Goal: Task Accomplishment & Management: Use online tool/utility

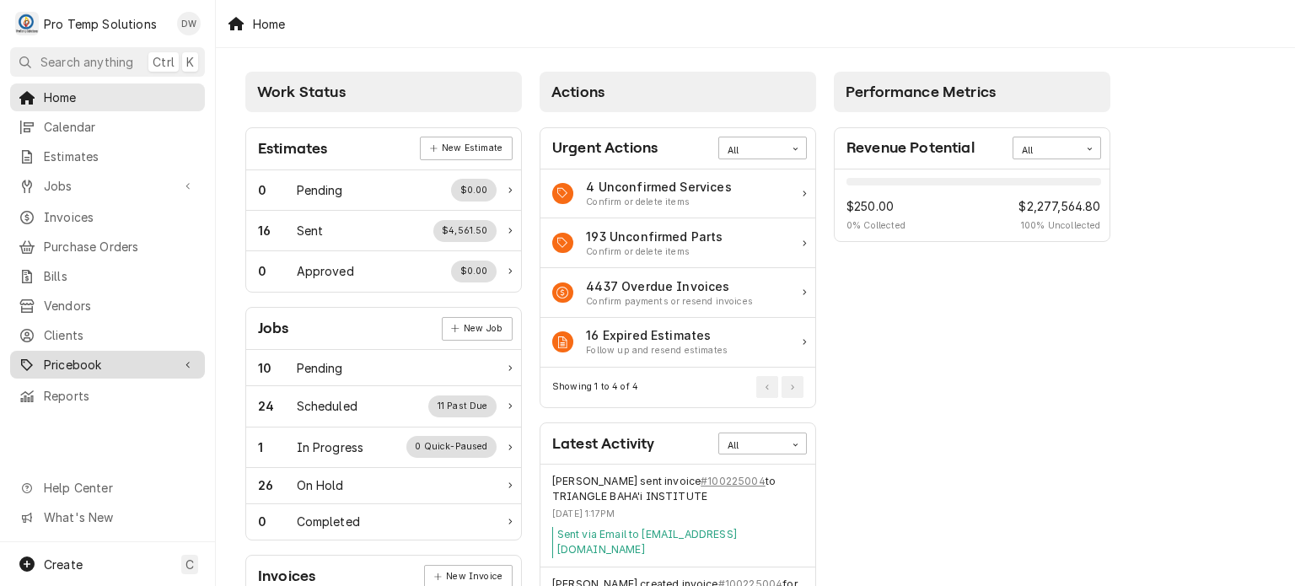
click at [62, 356] on span "Pricebook" at bounding box center [107, 365] width 127 height 18
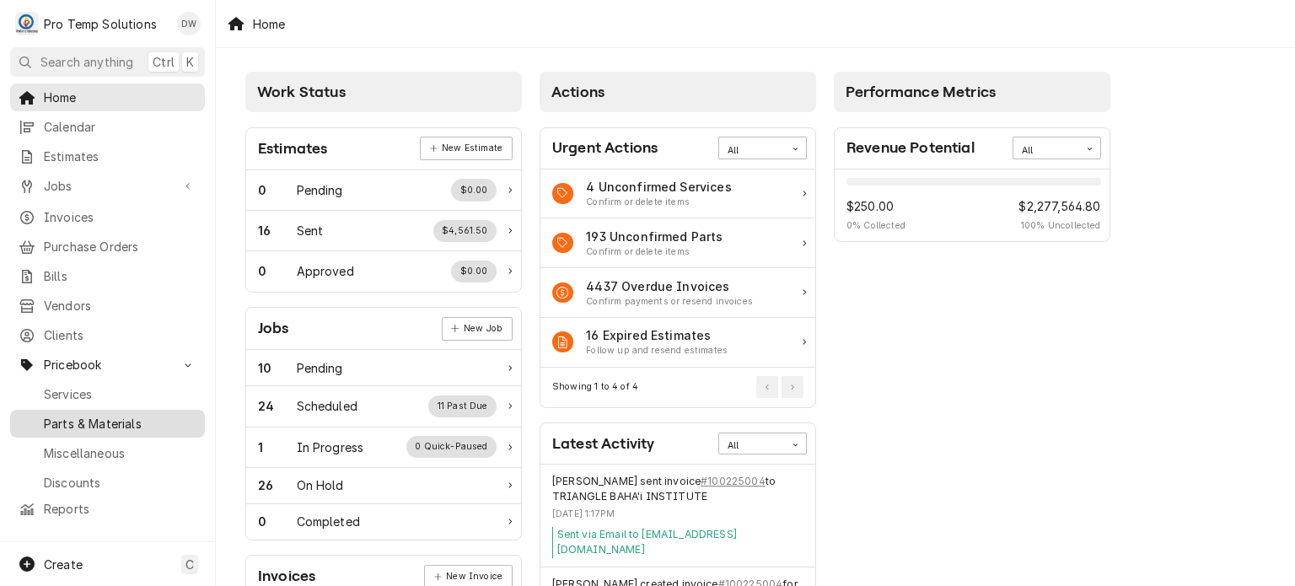
click at [67, 416] on span "Parts & Materials" at bounding box center [120, 424] width 153 height 18
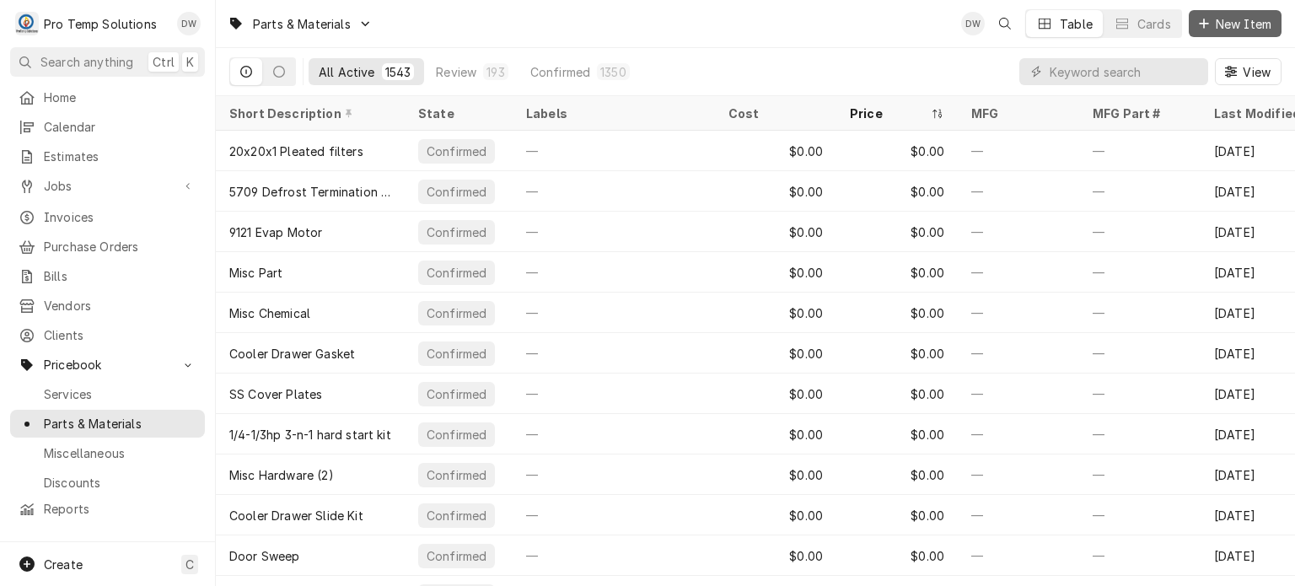
click at [1209, 35] on button "New Item" at bounding box center [1235, 23] width 93 height 27
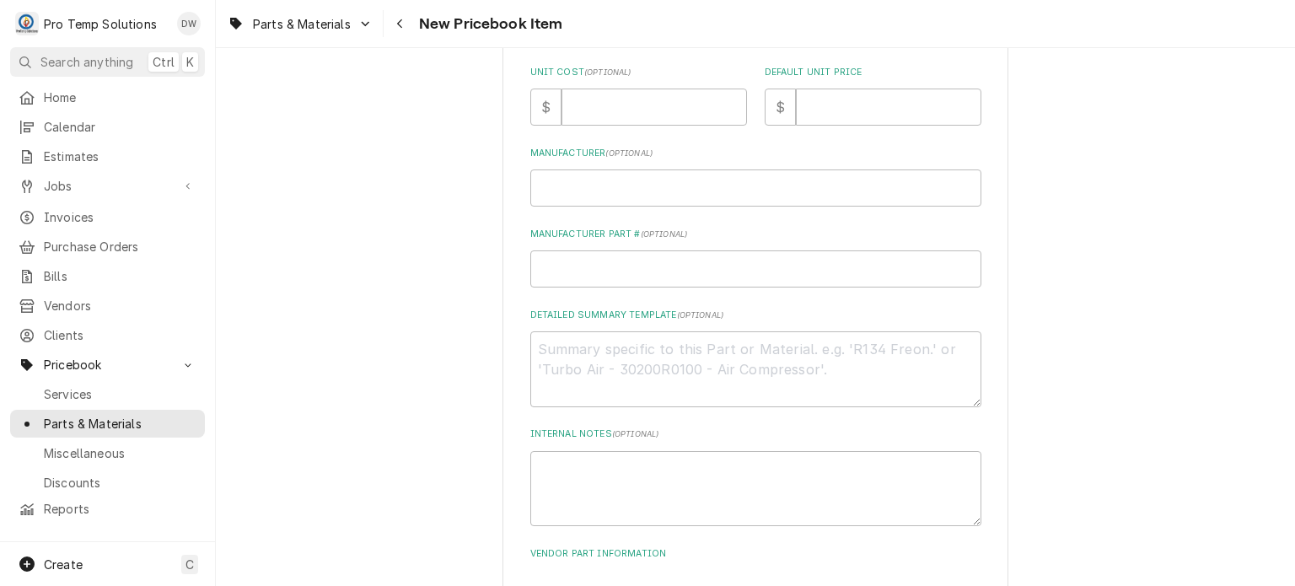
scroll to position [605, 0]
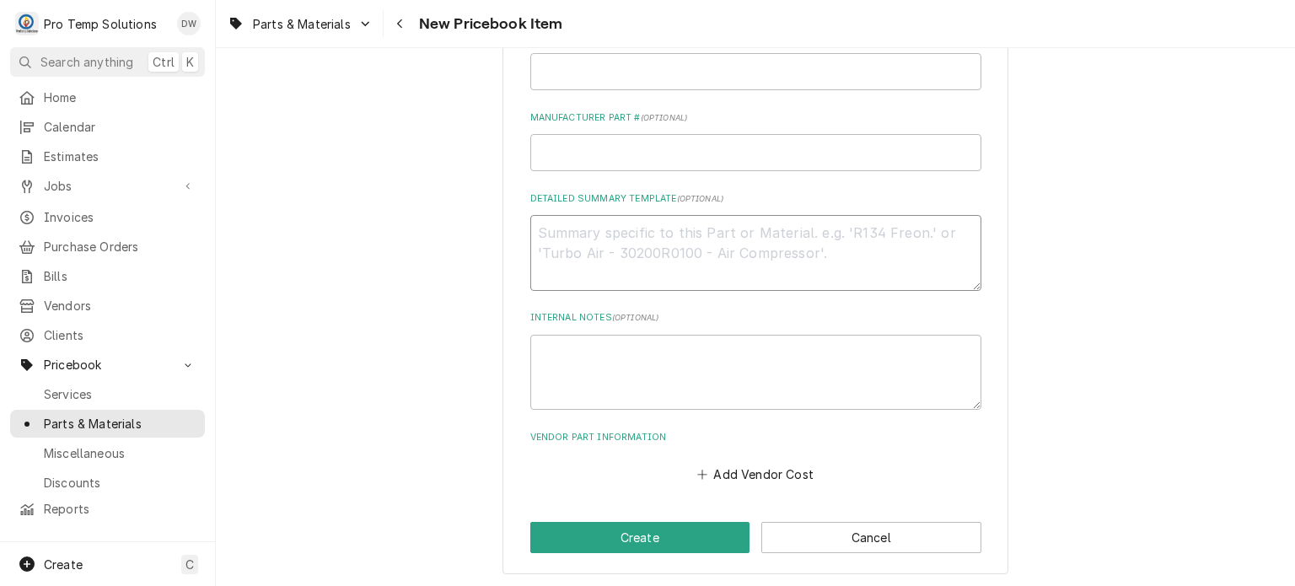
click at [674, 268] on textarea "Detailed Summary Template ( optional )" at bounding box center [755, 253] width 451 height 76
paste textarea "PT #TRBAU28R411880 PLASTIC TIP SENSOR LIST: $"
type textarea "x"
type textarea "PT #TRBAU28R411880 PLASTIC TIP SENSOR LIST: $"
type textarea "x"
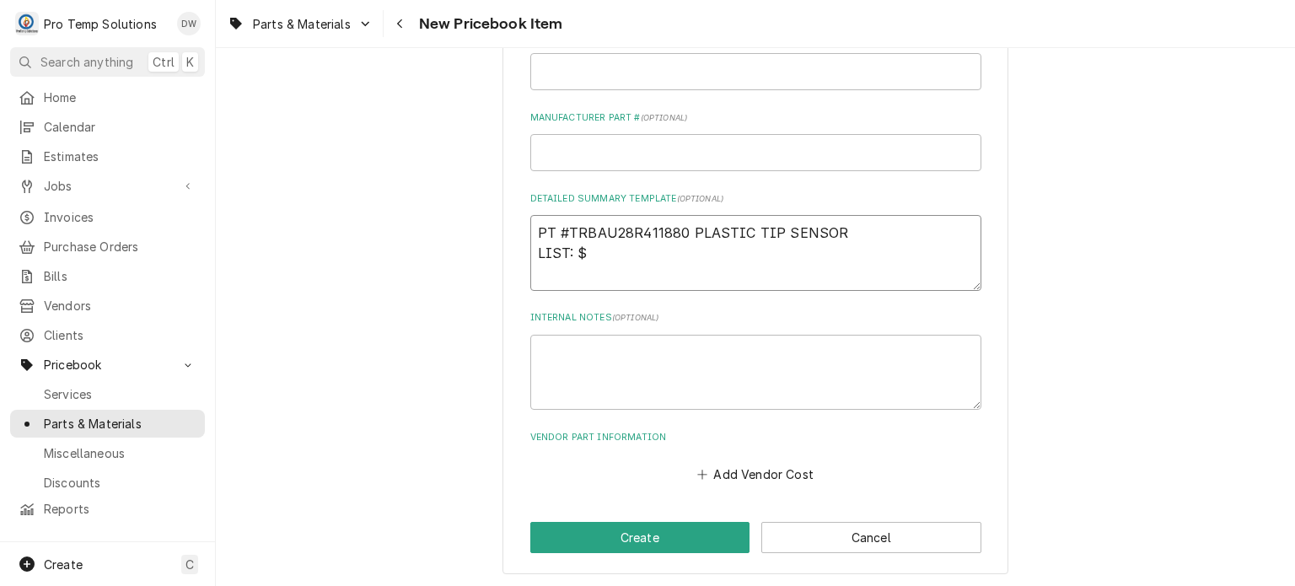
drag, startPoint x: 540, startPoint y: 224, endPoint x: 894, endPoint y: 193, distance: 355.4
click at [894, 193] on div "Detailed Summary Template ( optional ) PT #TRBAU28R411880 PLASTIC TIP SENSOR LI…" at bounding box center [755, 241] width 451 height 99
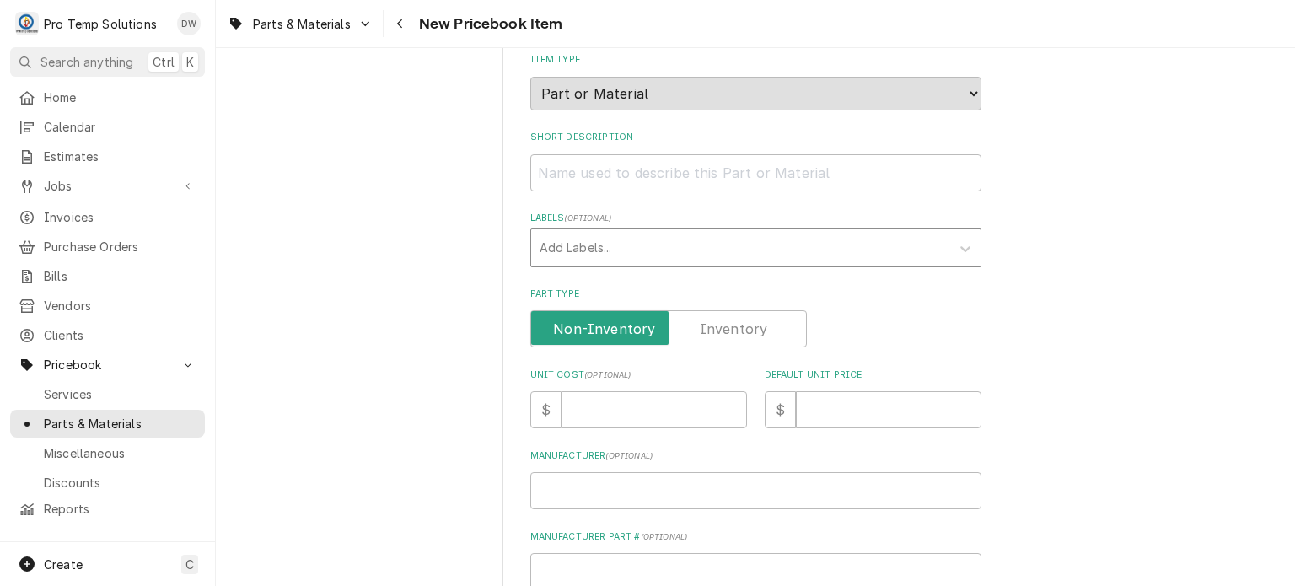
scroll to position [167, 0]
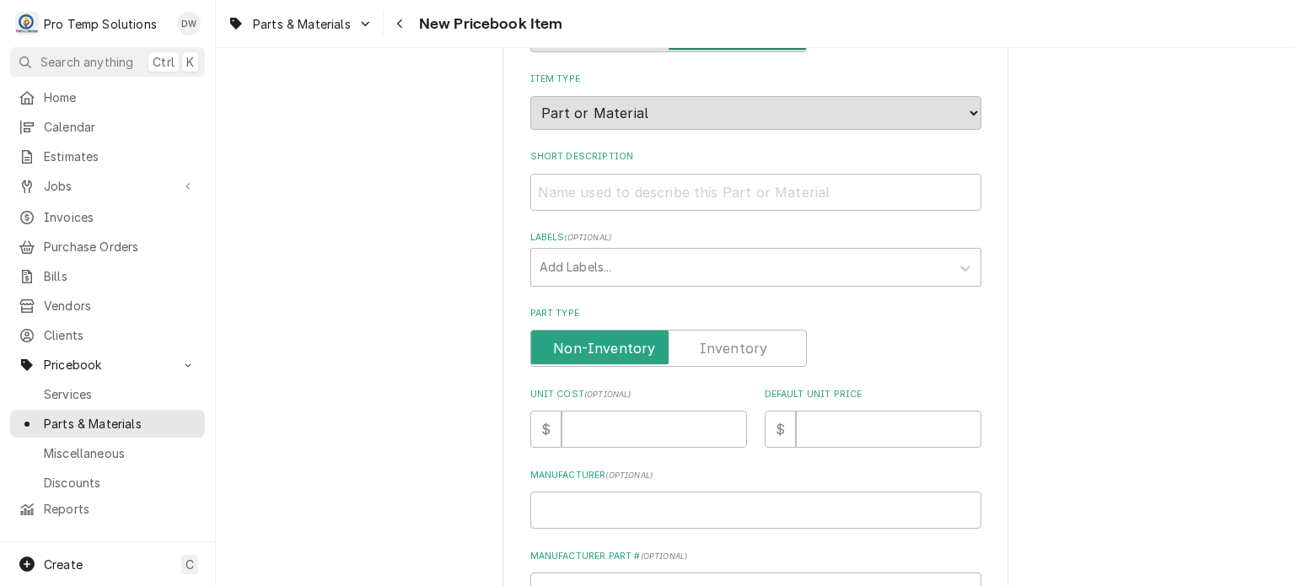
type textarea "PT #TRBAU28R411880 PLASTIC TIP SENSOR LIST: $"
click at [753, 179] on input "Short Description" at bounding box center [755, 192] width 451 height 37
paste input "PT #TRBAU28R411880 PLASTIC TIP SENSOR"
type textarea "x"
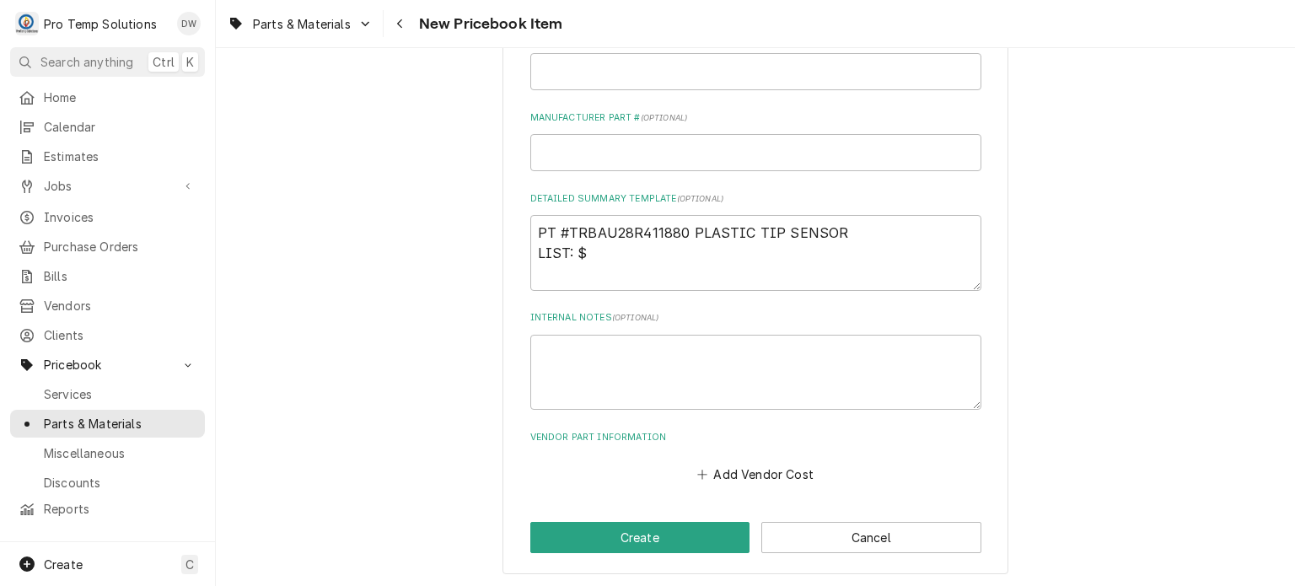
scroll to position [605, 0]
type input "PT #TRBAU28R411880 PLASTIC TIP SENSOR"
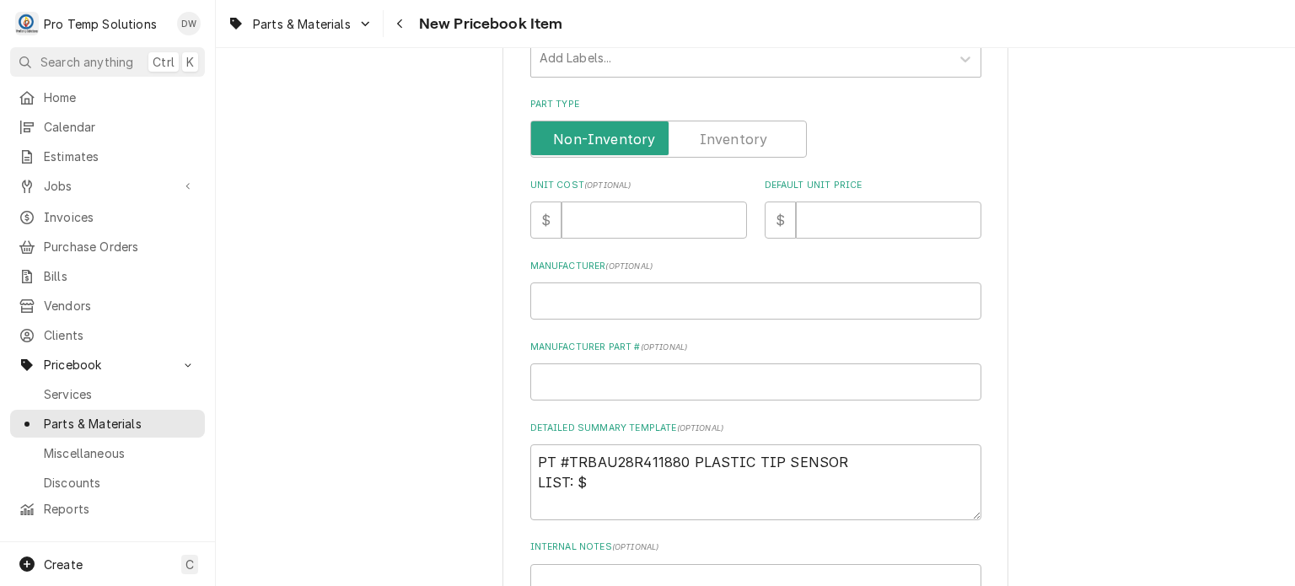
scroll to position [373, 0]
click at [850, 204] on input "Default Unit Price" at bounding box center [888, 222] width 185 height 37
paste input "46.80"
type textarea "x"
type input "46.80"
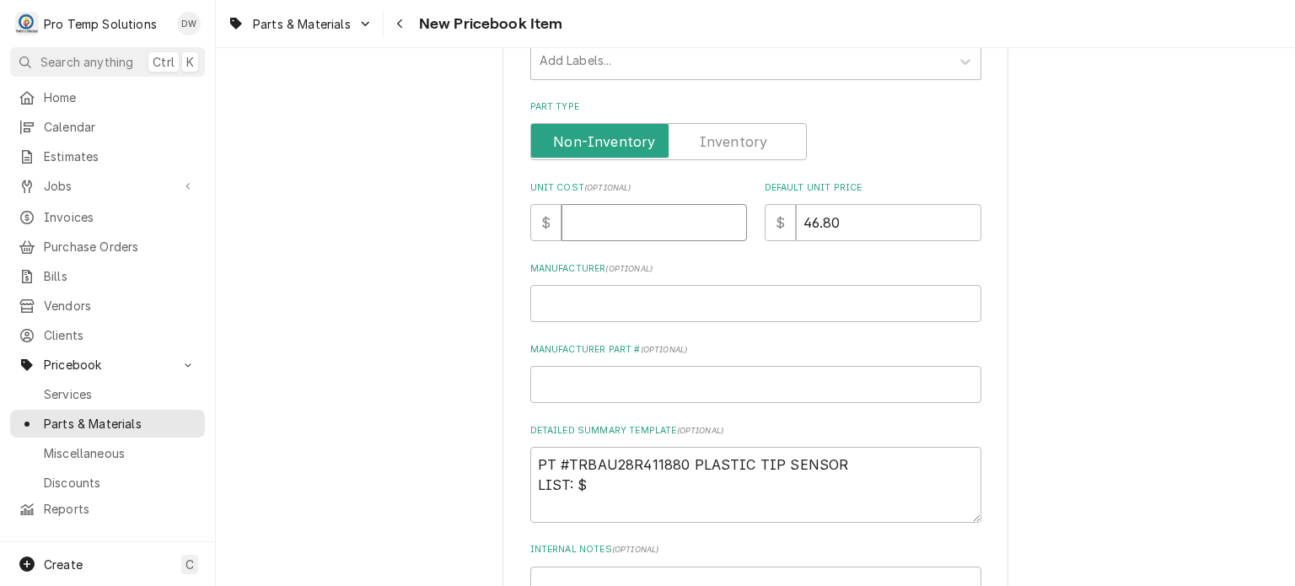
click at [616, 233] on input "Unit Cost ( optional )" at bounding box center [653, 222] width 185 height 37
paste input "46.80"
type textarea "x"
type input "46.80"
drag, startPoint x: 890, startPoint y: 237, endPoint x: 685, endPoint y: 217, distance: 206.7
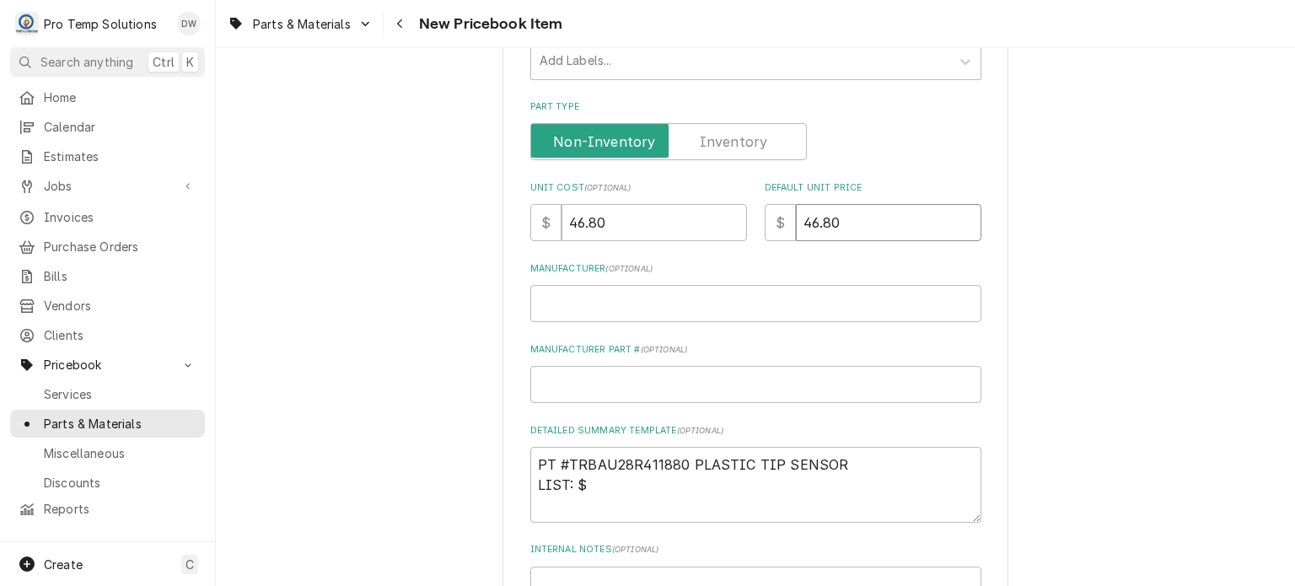
click at [685, 217] on div "Unit Cost ( optional ) $ 46.80 Default Unit Price $ 46.80" at bounding box center [755, 211] width 451 height 60
type textarea "x"
